Goal: Transaction & Acquisition: Purchase product/service

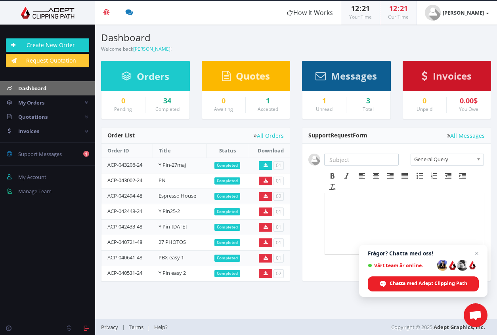
click at [142, 177] on link "ACP-043002-24" at bounding box center [124, 180] width 35 height 7
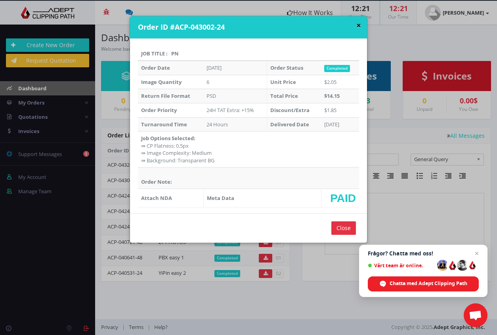
click at [357, 24] on button "×" at bounding box center [358, 25] width 5 height 8
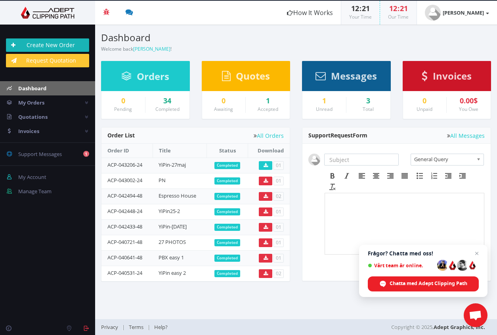
click at [53, 43] on link "Create New Order" at bounding box center [47, 44] width 83 height 13
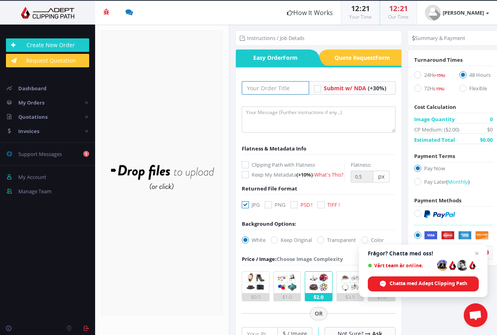
click at [254, 85] on input "text" at bounding box center [275, 87] width 67 height 13
type input "PN-2"
click at [169, 191] on div "Drop files here to upload" at bounding box center [162, 173] width 170 height 49
click at [185, 146] on form "Drop files here to upload" at bounding box center [162, 173] width 122 height 285
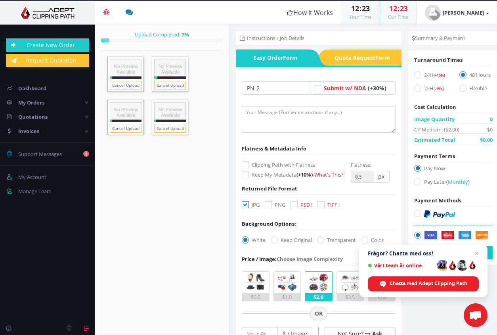
click at [297, 165] on label "Clipping Path with Flatness" at bounding box center [293, 165] width 103 height 8
click at [249, 165] on input "Clipping Path with Flatness" at bounding box center [246, 164] width 5 height 5
checkbox input "true"
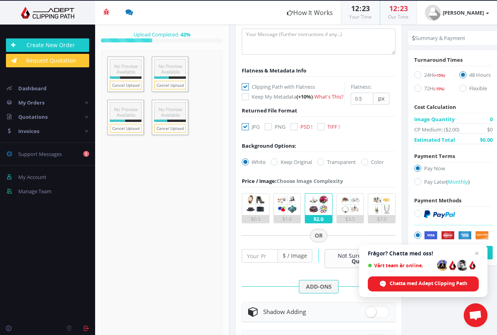
scroll to position [82, 0]
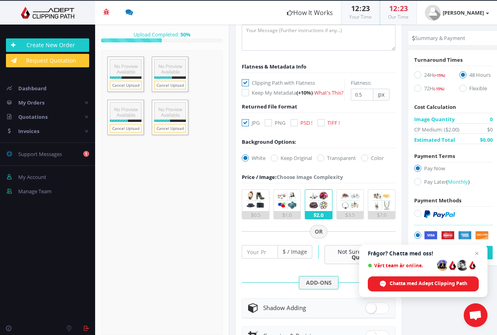
click at [296, 162] on label "Keep Original" at bounding box center [291, 158] width 41 height 8
click at [278, 161] on input "Keep Original" at bounding box center [275, 158] width 5 height 5
radio input "true"
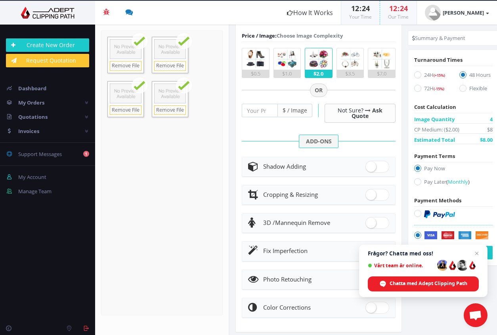
scroll to position [224, 0]
click at [344, 172] on div "Shadow Adding" at bounding box center [318, 165] width 141 height 11
click at [378, 172] on span at bounding box center [377, 166] width 24 height 12
click at [370, 167] on input "checkbox" at bounding box center [367, 164] width 5 height 5
checkbox input "true"
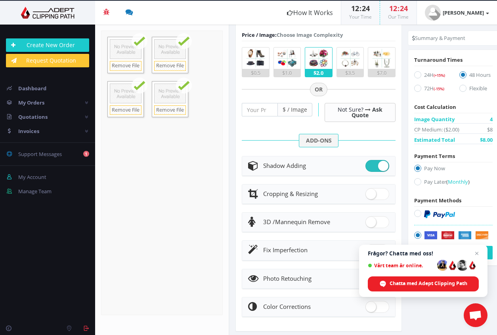
radio input "true"
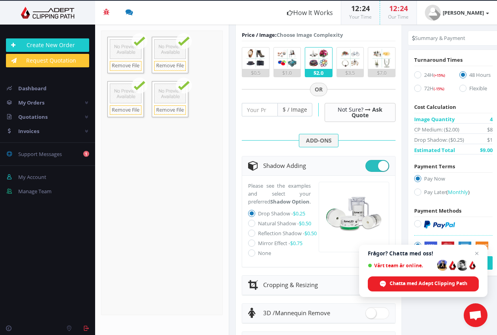
click at [275, 227] on label "Natural Shadow - $0.50" at bounding box center [284, 223] width 53 height 7
click at [255, 226] on input "Natural Shadow - $0.50" at bounding box center [252, 223] width 5 height 5
radio input "true"
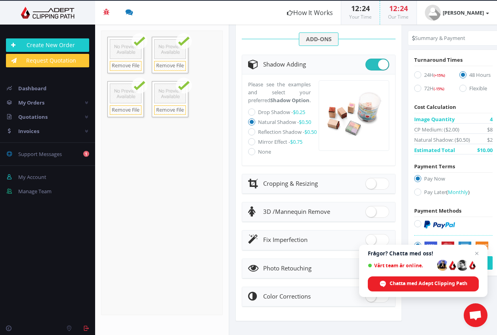
scroll to position [352, 0]
click at [428, 74] on label "24H (+15%)" at bounding box center [430, 76] width 33 height 11
click at [421, 74] on input "24H (+15%)" at bounding box center [418, 75] width 5 height 5
radio input "true"
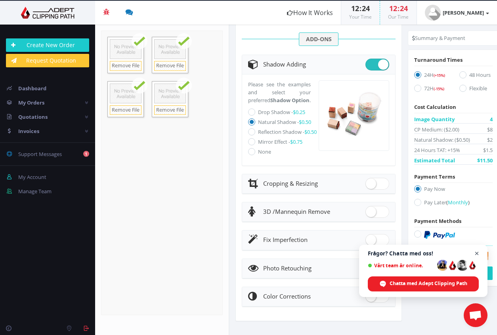
click at [474, 252] on span "Öppna chatt" at bounding box center [477, 254] width 10 height 10
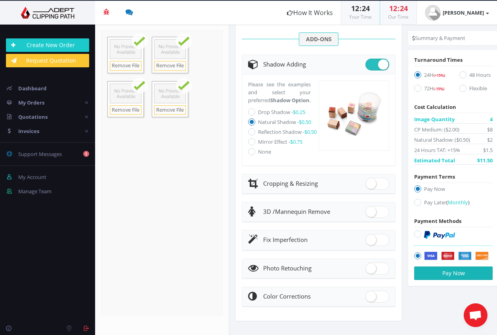
click at [449, 274] on button "Pay Now" at bounding box center [453, 273] width 78 height 13
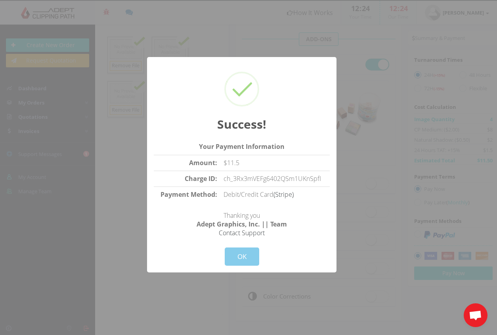
click at [248, 258] on button "OK" at bounding box center [242, 257] width 34 height 18
